Goal: Register for event/course

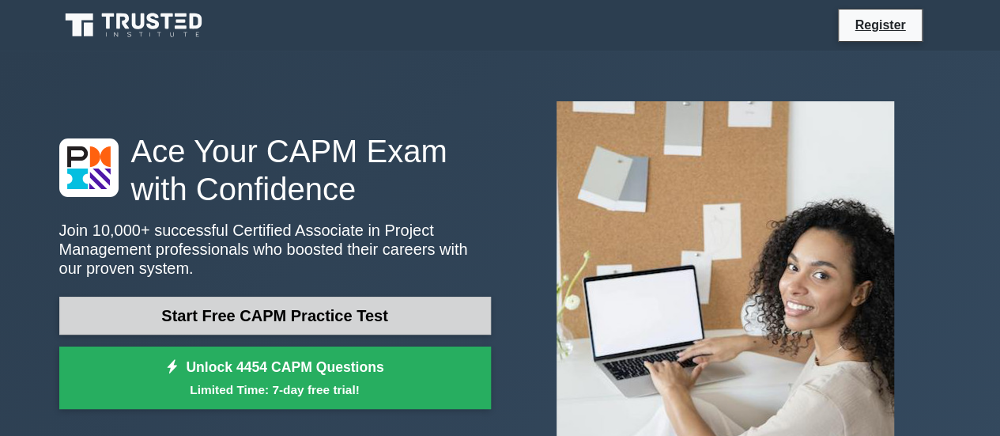
click at [237, 309] on link "Start Free CAPM Practice Test" at bounding box center [275, 316] width 432 height 38
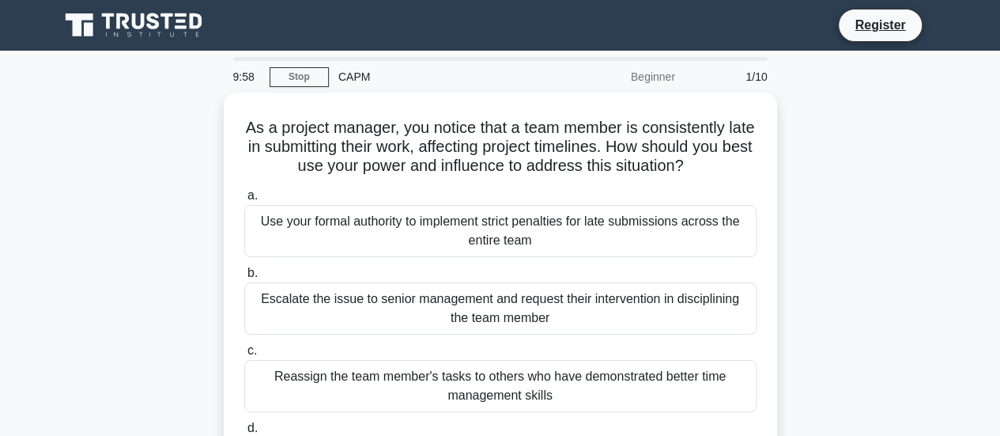
click at [161, 214] on div "As a project manager, you notice that a team member is consistently late in sub…" at bounding box center [501, 312] width 902 height 438
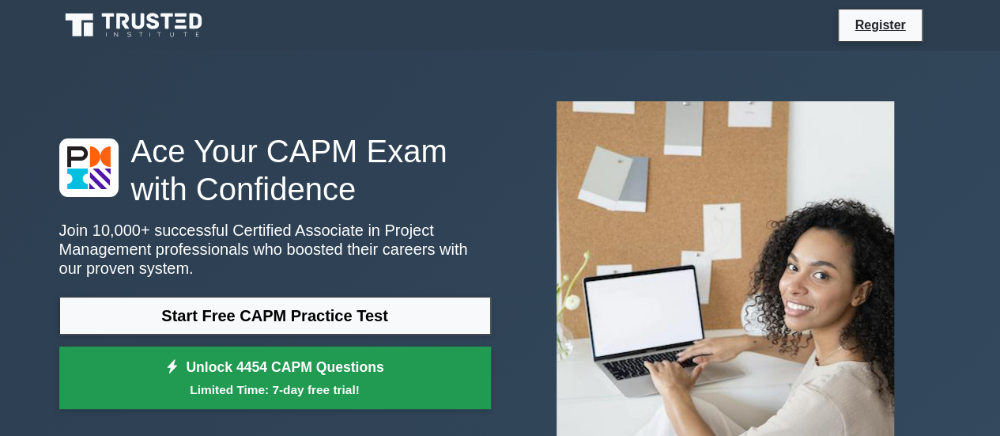
click at [260, 379] on link "Unlock 4454 CAPM Questions Limited Time: 7-day free trial!" at bounding box center [275, 377] width 432 height 63
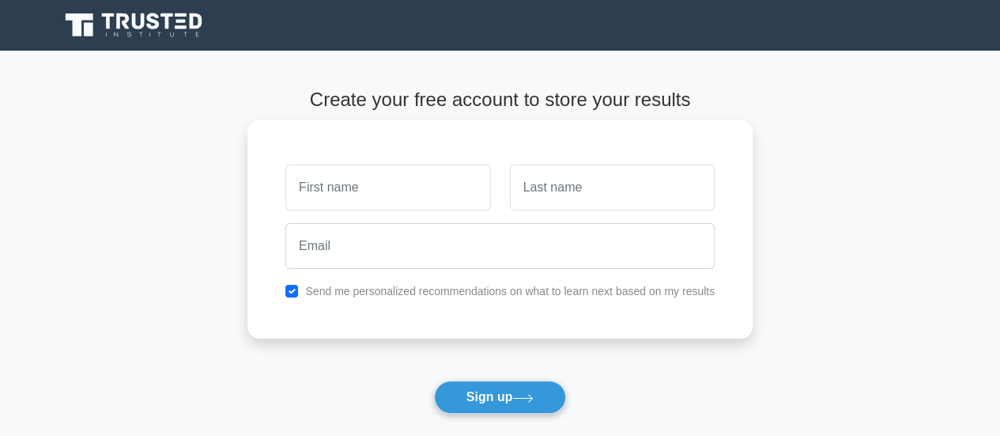
click at [359, 197] on input "text" at bounding box center [387, 187] width 205 height 46
type input "[PERSON_NAME]"
drag, startPoint x: 324, startPoint y: 271, endPoint x: 334, endPoint y: 257, distance: 17.1
click at [334, 257] on div at bounding box center [500, 246] width 448 height 59
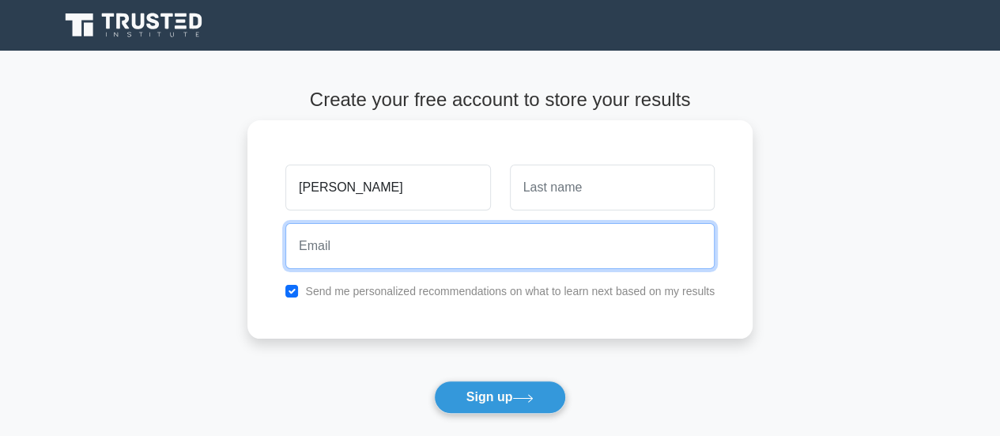
click at [334, 257] on input "email" at bounding box center [499, 246] width 429 height 46
type input "[EMAIL_ADDRESS][DOMAIN_NAME]"
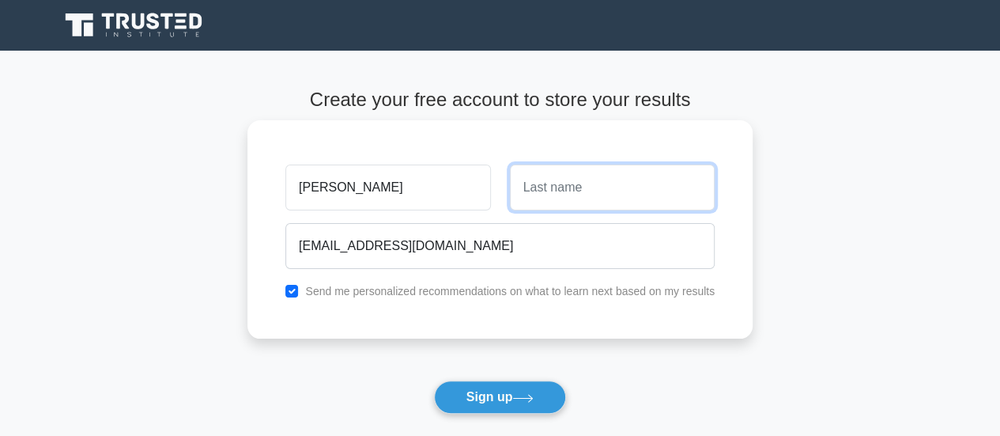
click at [576, 187] on input "text" at bounding box center [612, 187] width 205 height 46
type input "أعمر فال"
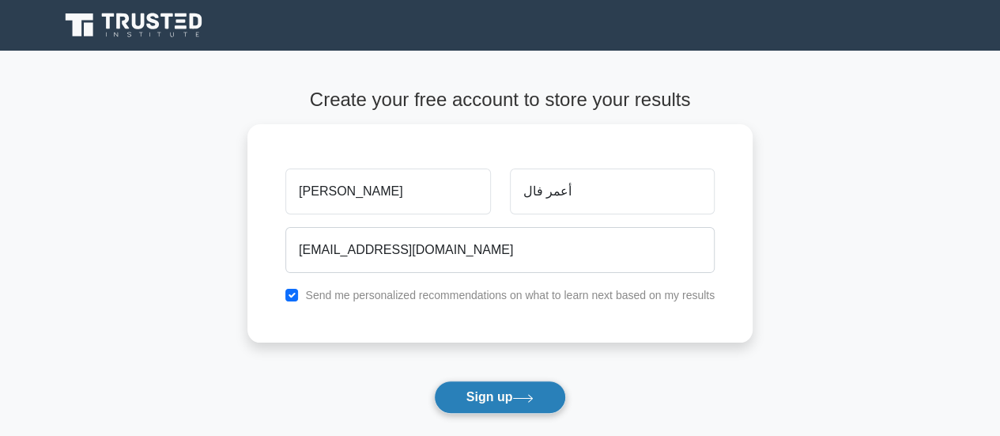
click at [492, 388] on button "Sign up" at bounding box center [500, 396] width 133 height 33
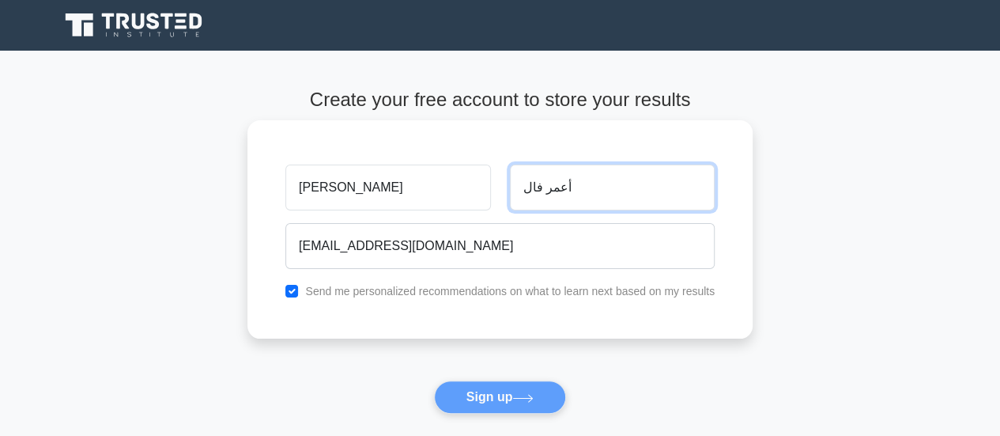
drag, startPoint x: 639, startPoint y: 183, endPoint x: 476, endPoint y: 202, distance: 163.9
click at [476, 202] on div "عيسى أعمر فال" at bounding box center [500, 187] width 448 height 59
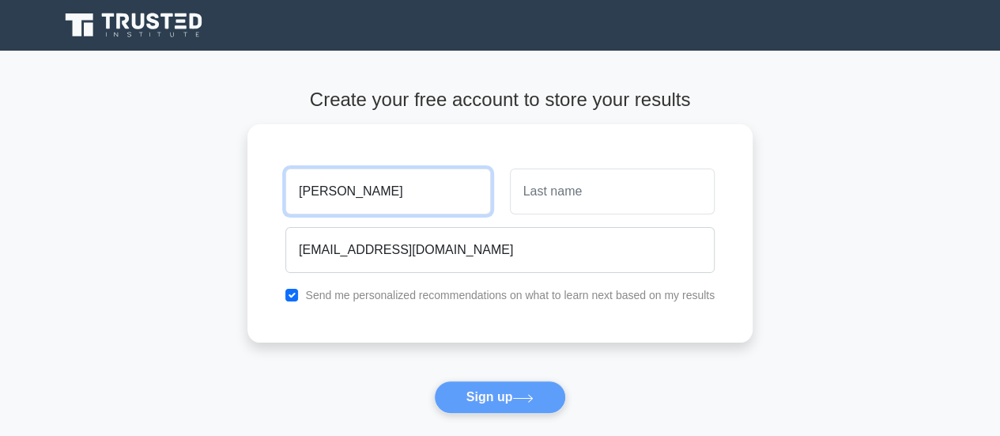
drag, startPoint x: 391, startPoint y: 191, endPoint x: 226, endPoint y: 204, distance: 165.0
click at [226, 204] on main "Create your free account to store your results عيسى issahadye9990@gmail.com Sen…" at bounding box center [500, 286] width 1000 height 471
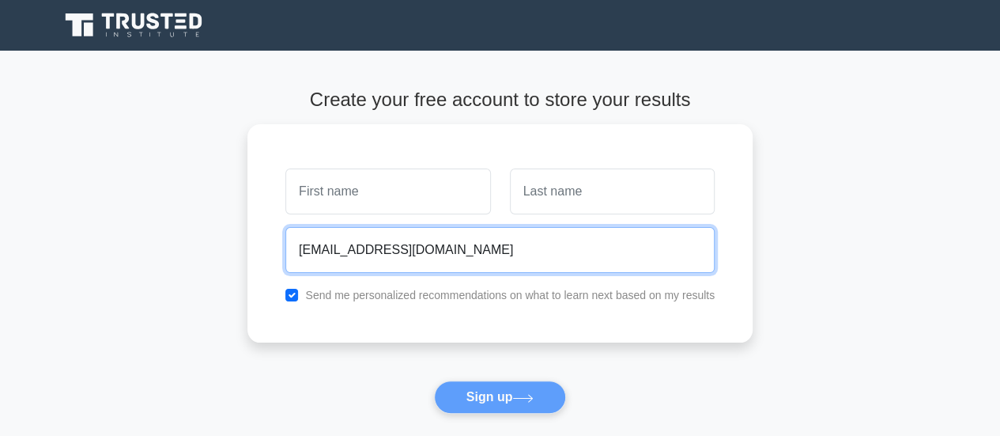
drag, startPoint x: 469, startPoint y: 241, endPoint x: 164, endPoint y: 269, distance: 306.5
click at [164, 269] on main "Create your free account to store your results issahadye9990@gmail.com Send me …" at bounding box center [500, 286] width 1000 height 471
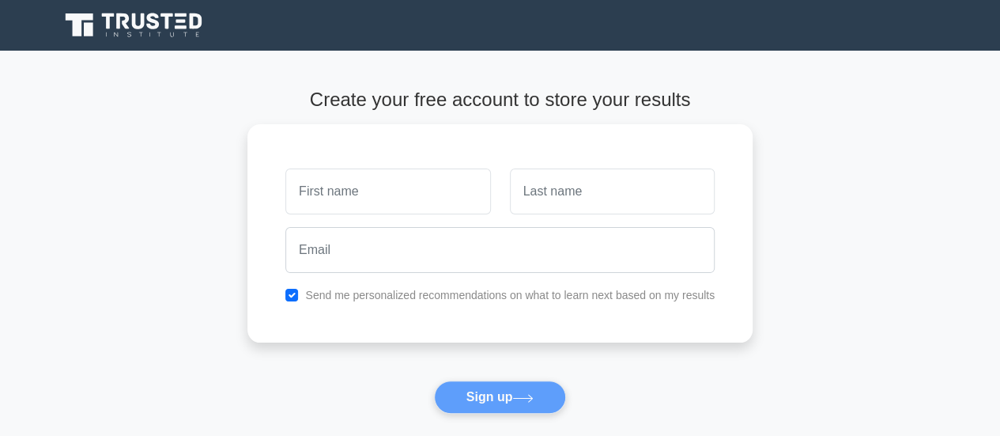
click at [490, 397] on form "Create your free account to store your results Send me personalized recommendat…" at bounding box center [500, 286] width 505 height 395
